Goal: Check status: Check status

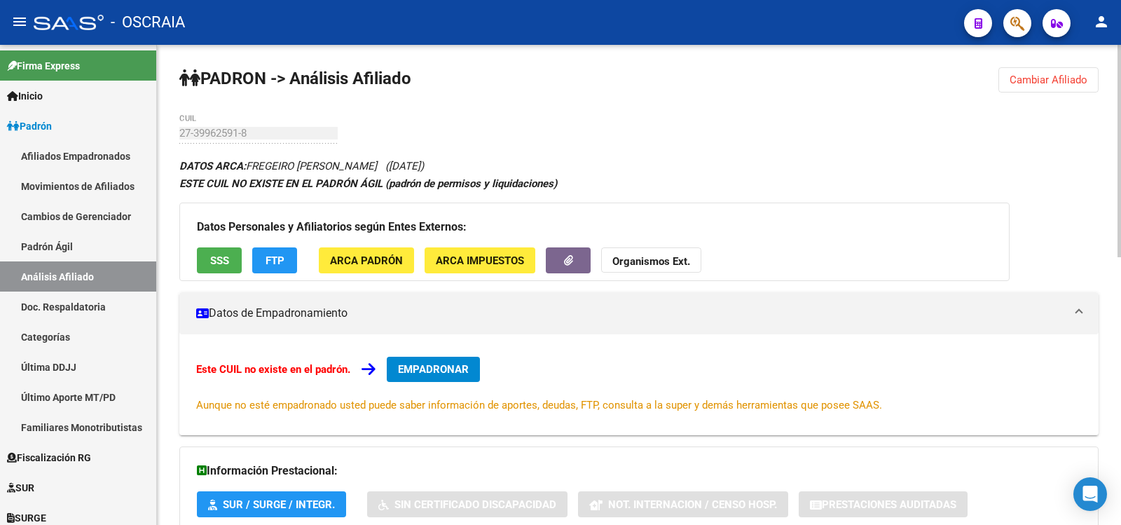
scroll to position [104, 0]
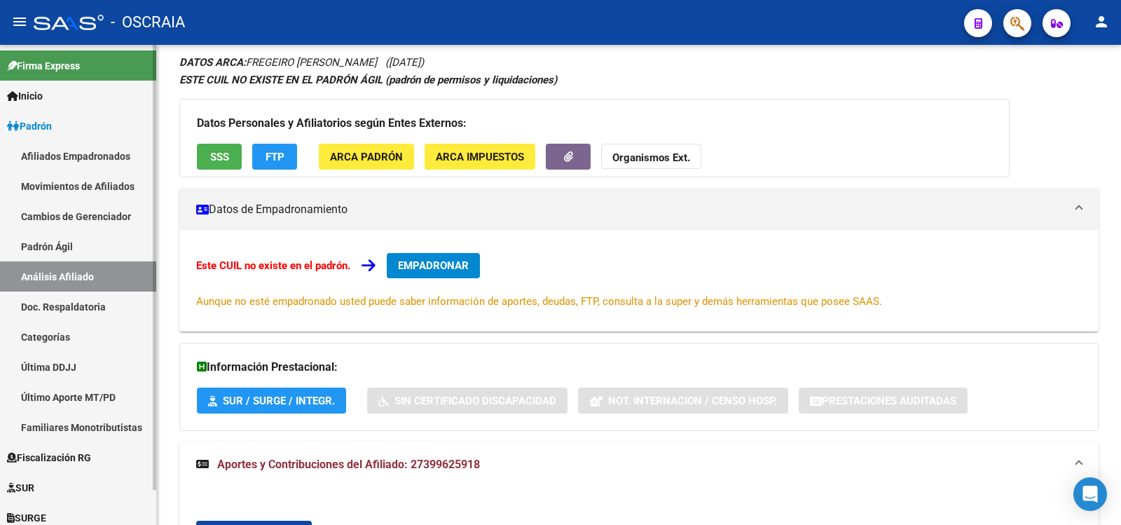
drag, startPoint x: 71, startPoint y: 255, endPoint x: 67, endPoint y: 267, distance: 12.6
click at [71, 254] on link "Padrón Ágil" at bounding box center [78, 246] width 156 height 30
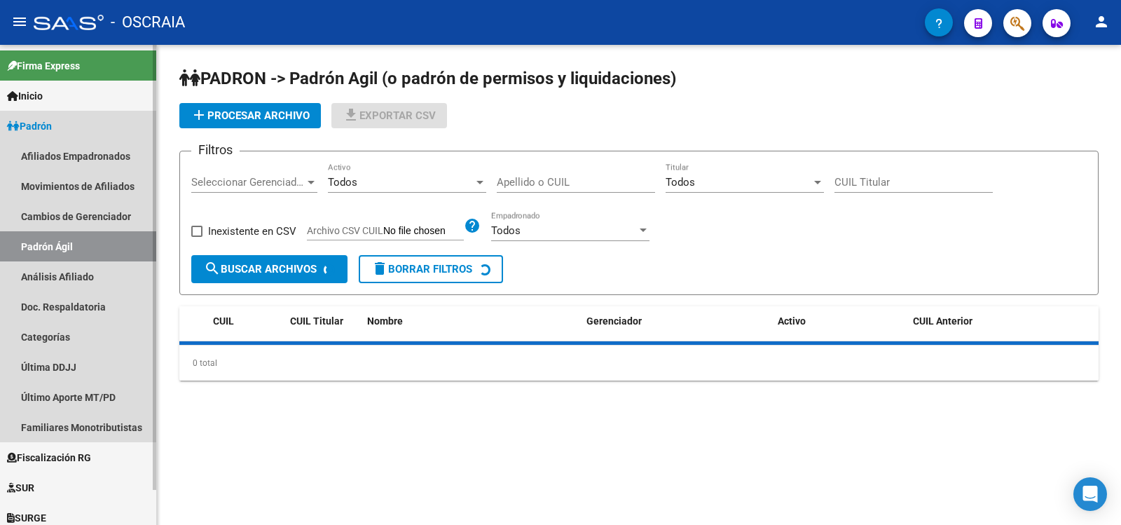
click at [67, 268] on link "Análisis Afiliado" at bounding box center [78, 276] width 156 height 30
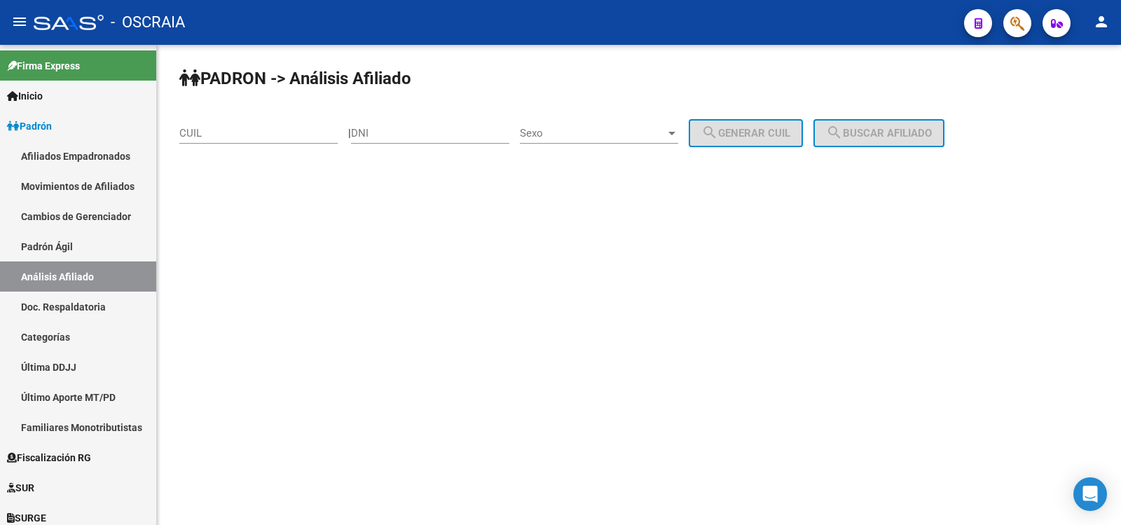
drag, startPoint x: 247, startPoint y: 142, endPoint x: 242, endPoint y: 132, distance: 11.0
click at [247, 142] on div "CUIL" at bounding box center [258, 129] width 158 height 30
click at [242, 131] on input "CUIL" at bounding box center [258, 133] width 158 height 13
paste input "27-20227067-6"
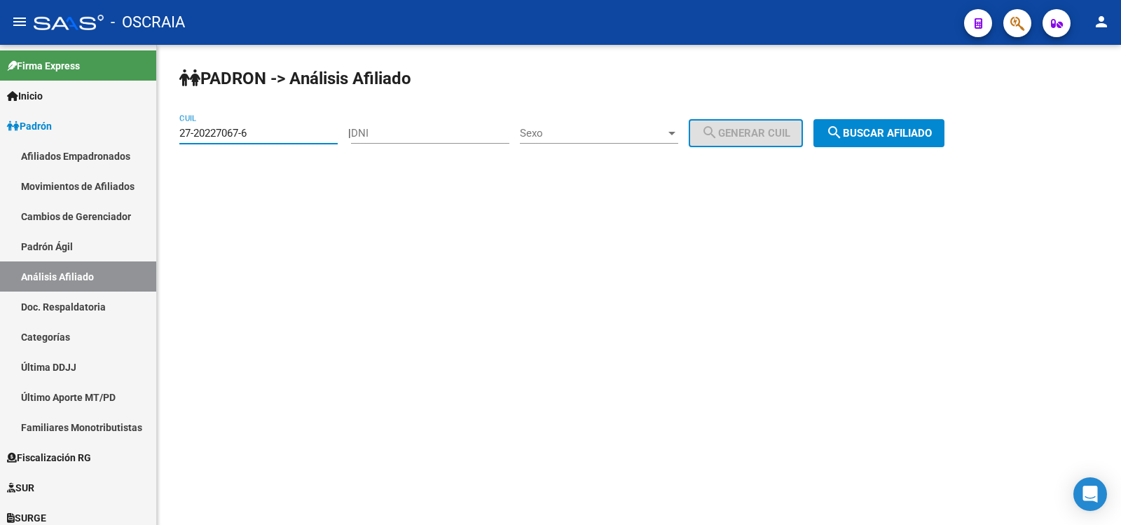
type input "27-20227067-6"
click at [864, 128] on span "search Buscar afiliado" at bounding box center [879, 133] width 106 height 13
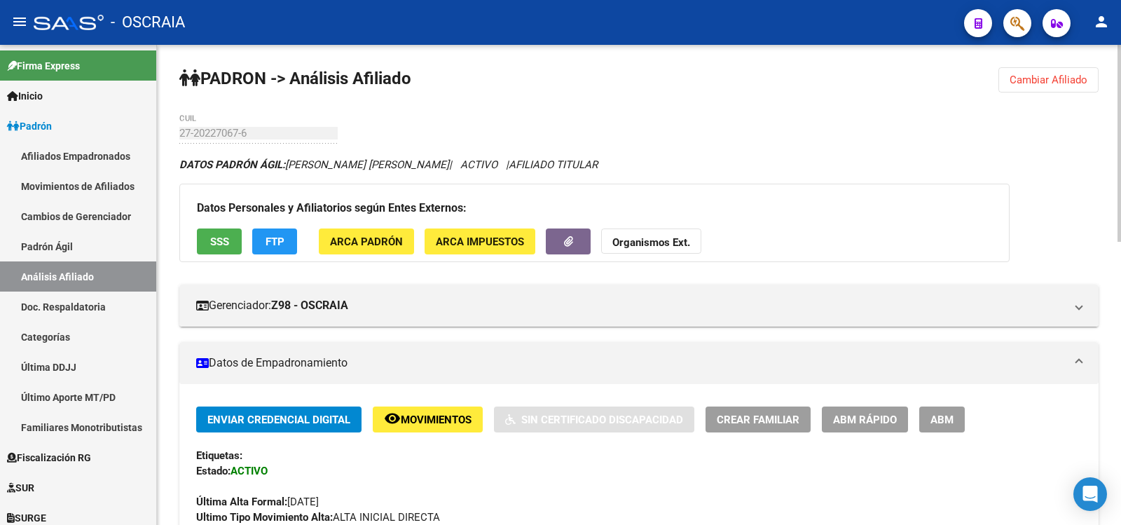
scroll to position [690, 0]
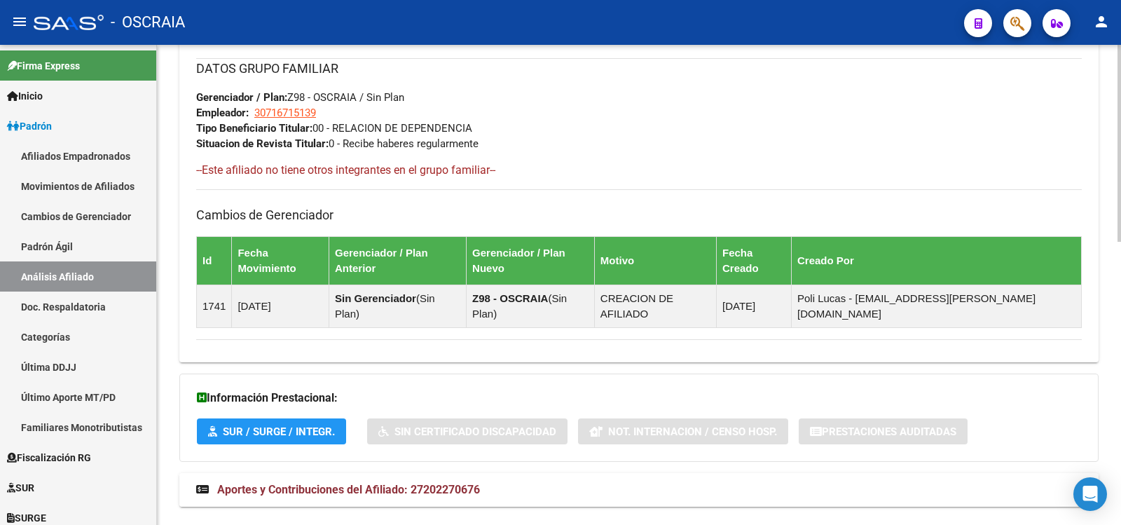
click at [438, 483] on span "Aportes y Contribuciones del Afiliado: 27202270676" at bounding box center [348, 489] width 263 height 13
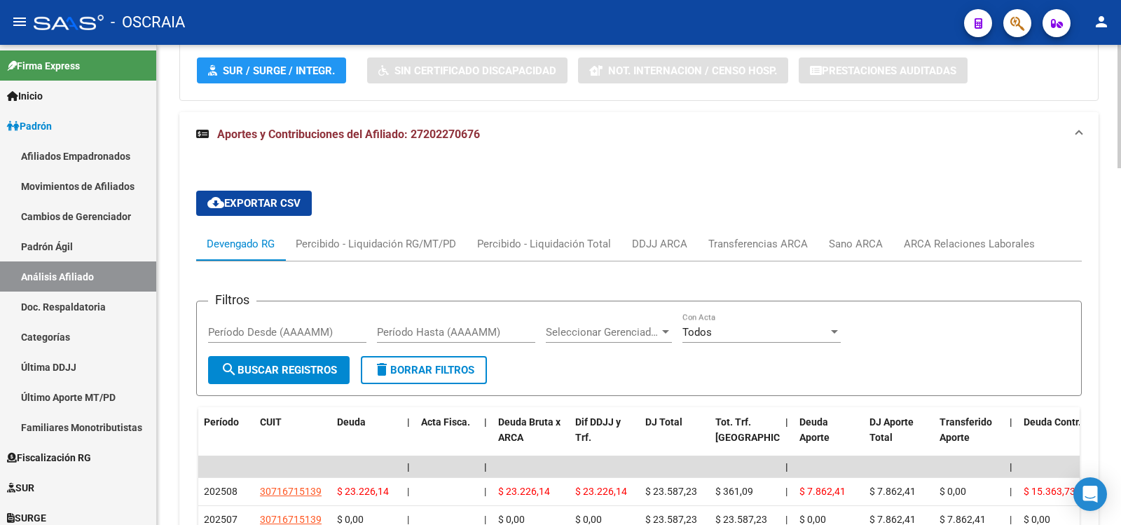
scroll to position [818, 0]
